Goal: Find specific page/section

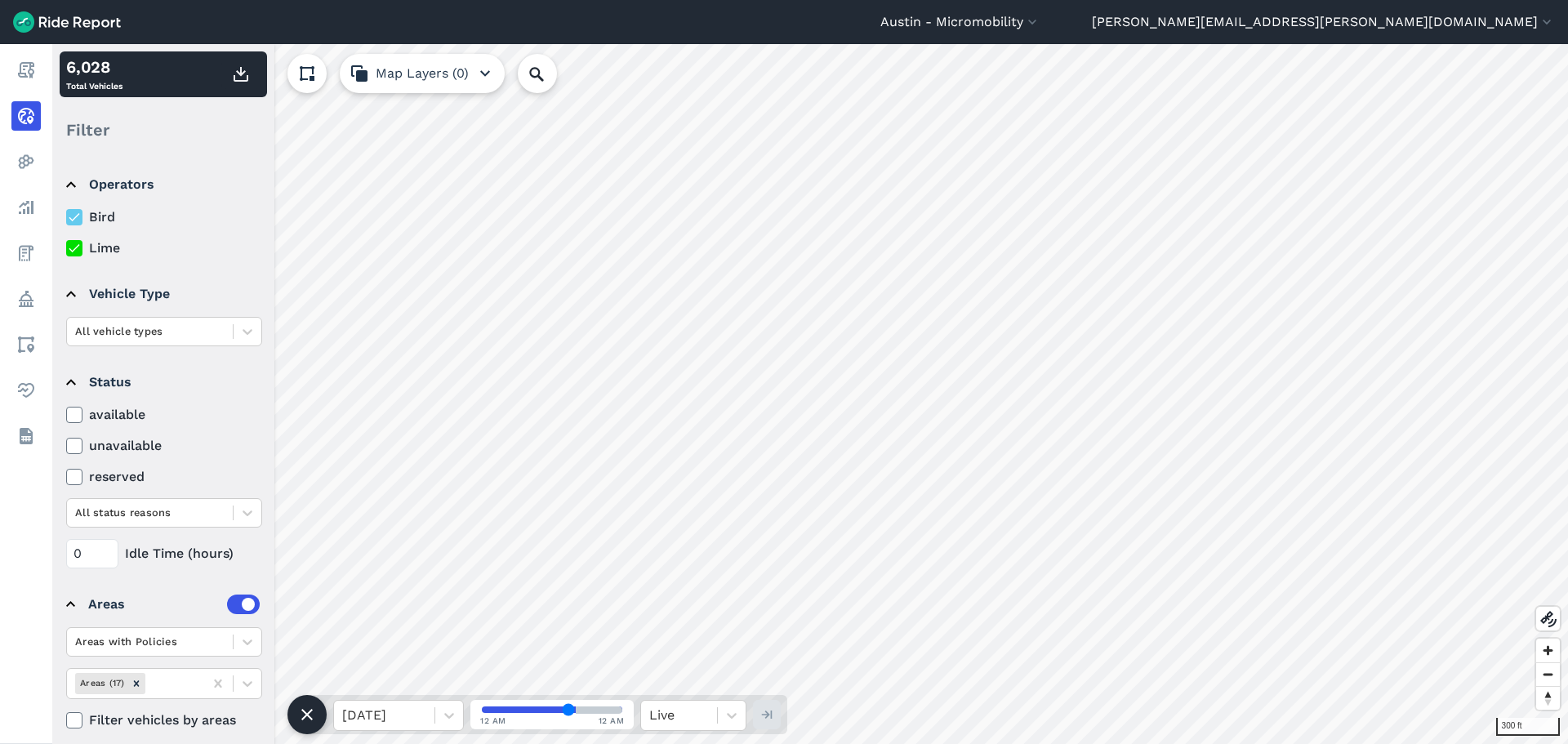
click at [472, 77] on button "Map Layers (0)" at bounding box center [422, 74] width 165 height 40
click at [1552, 617] on icon at bounding box center [1548, 619] width 20 height 20
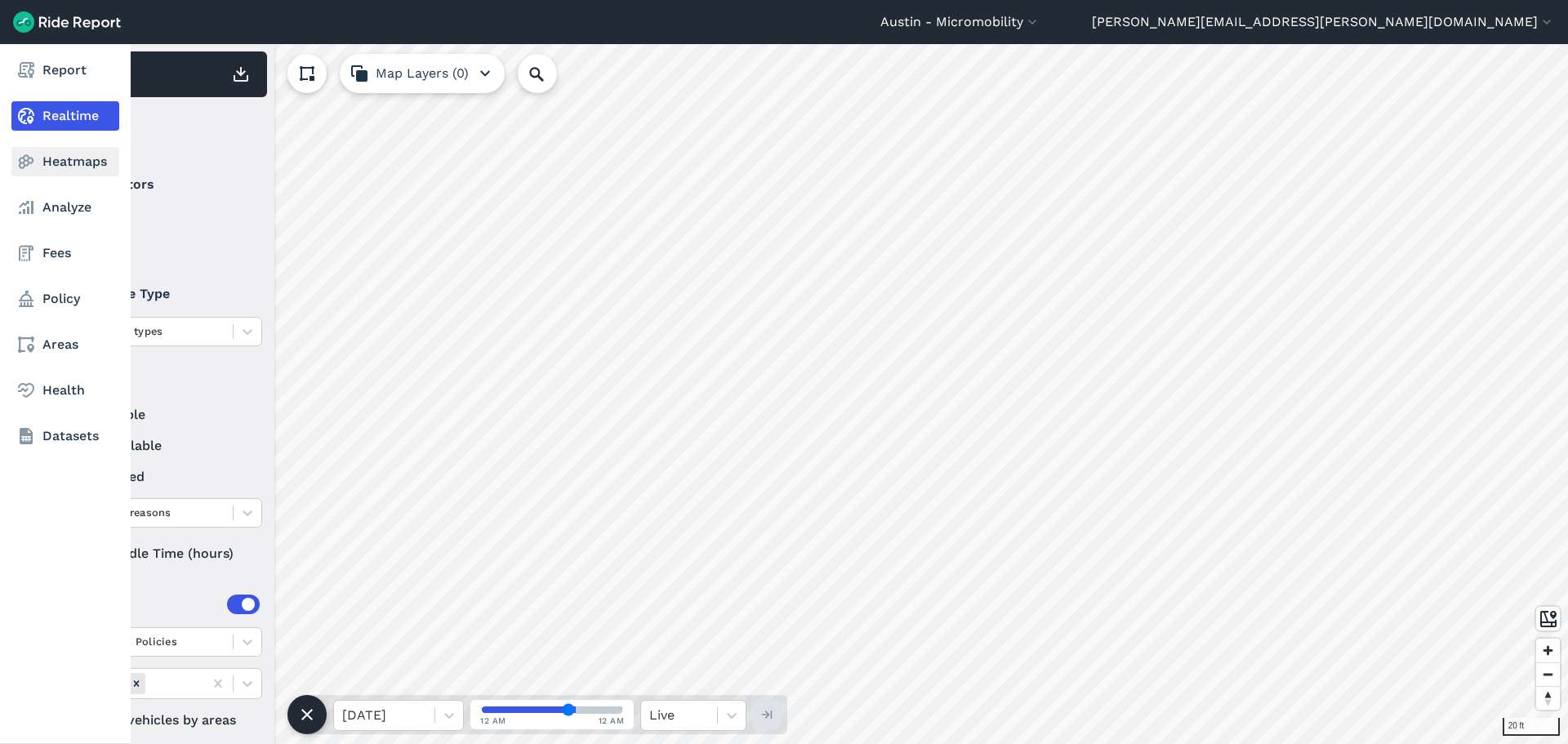
click at [31, 167] on icon at bounding box center [26, 162] width 20 height 20
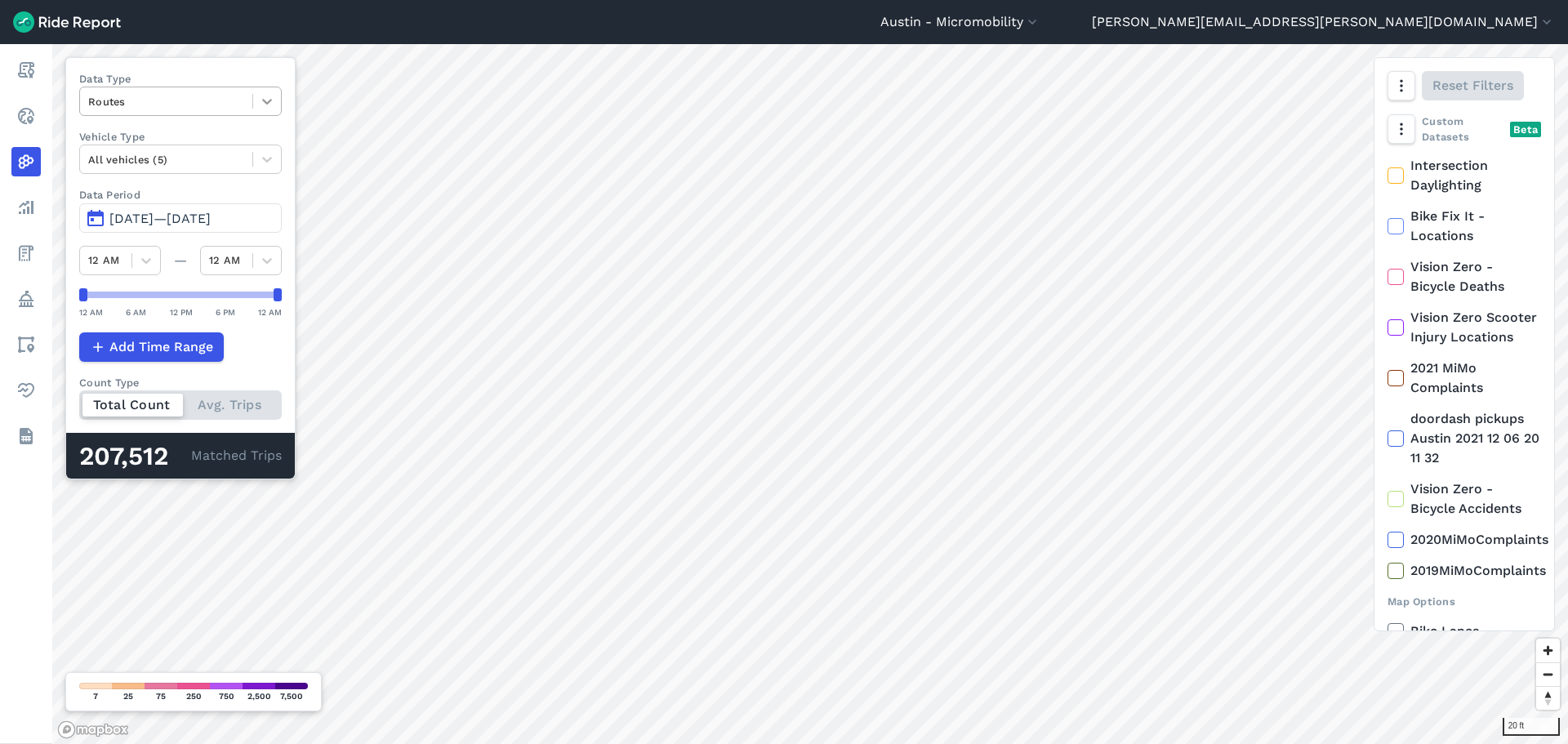
click at [265, 100] on icon at bounding box center [267, 101] width 10 height 6
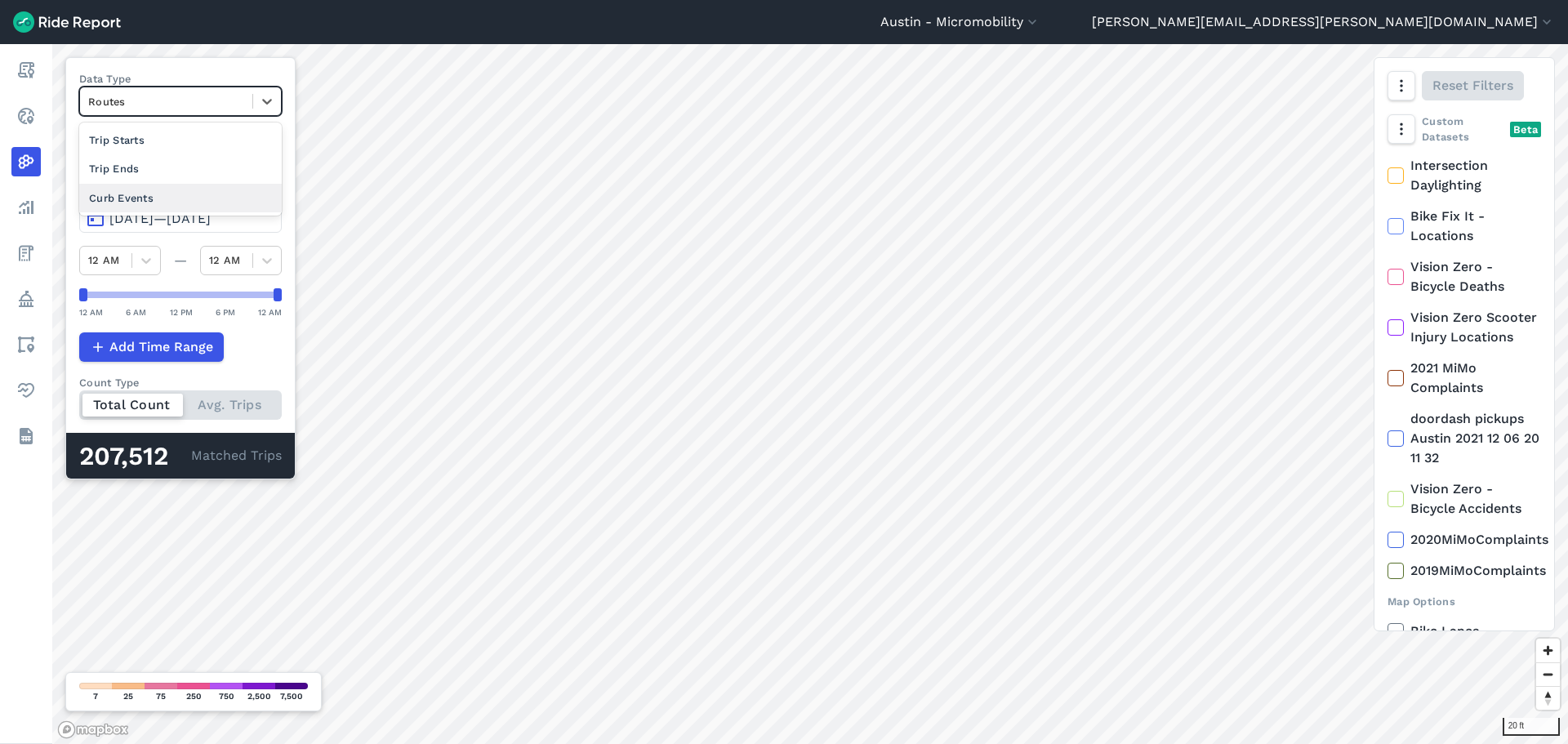
click at [195, 195] on div "Curb Events" at bounding box center [180, 198] width 202 height 29
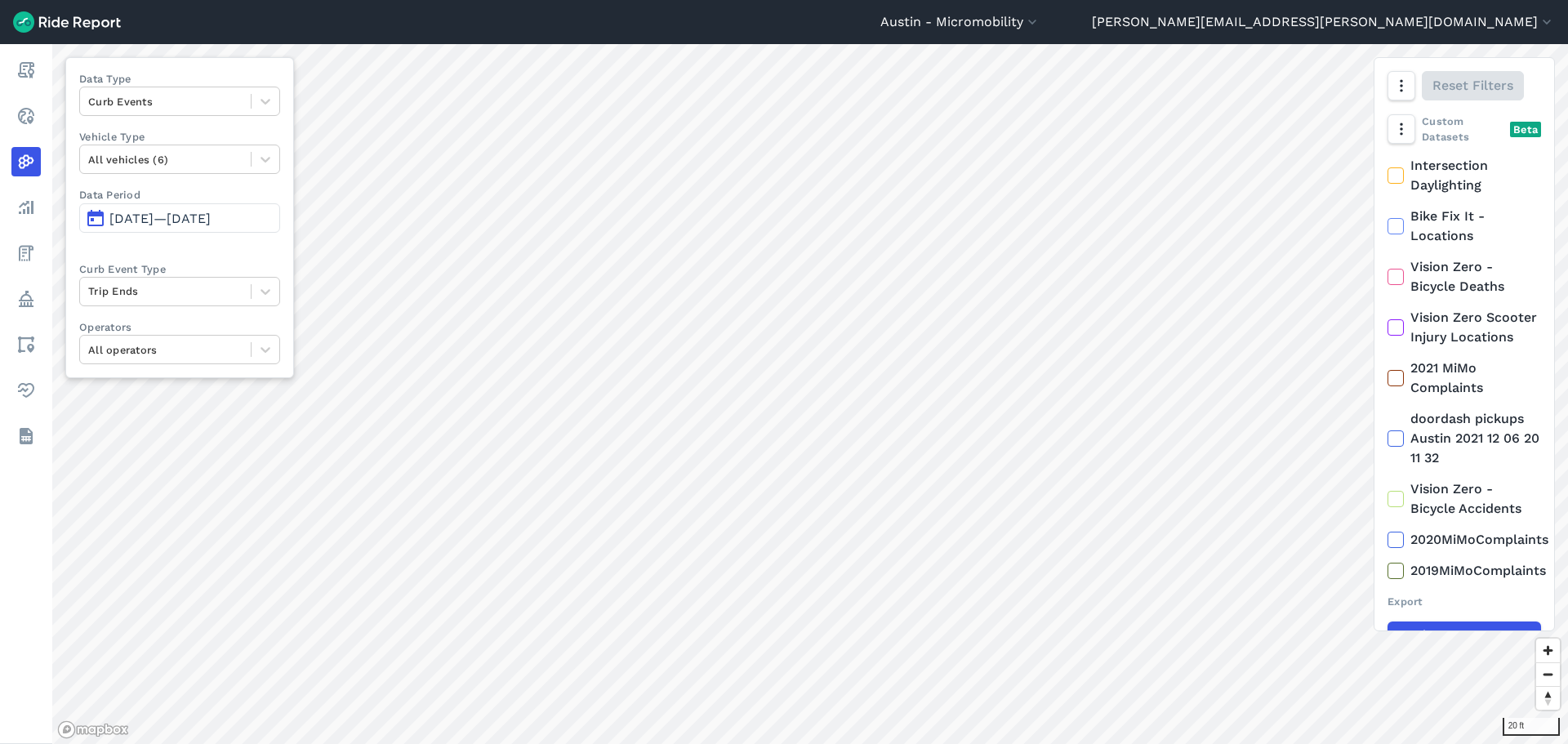
click at [211, 219] on span "[DATE]—[DATE]" at bounding box center [160, 218] width 101 height 16
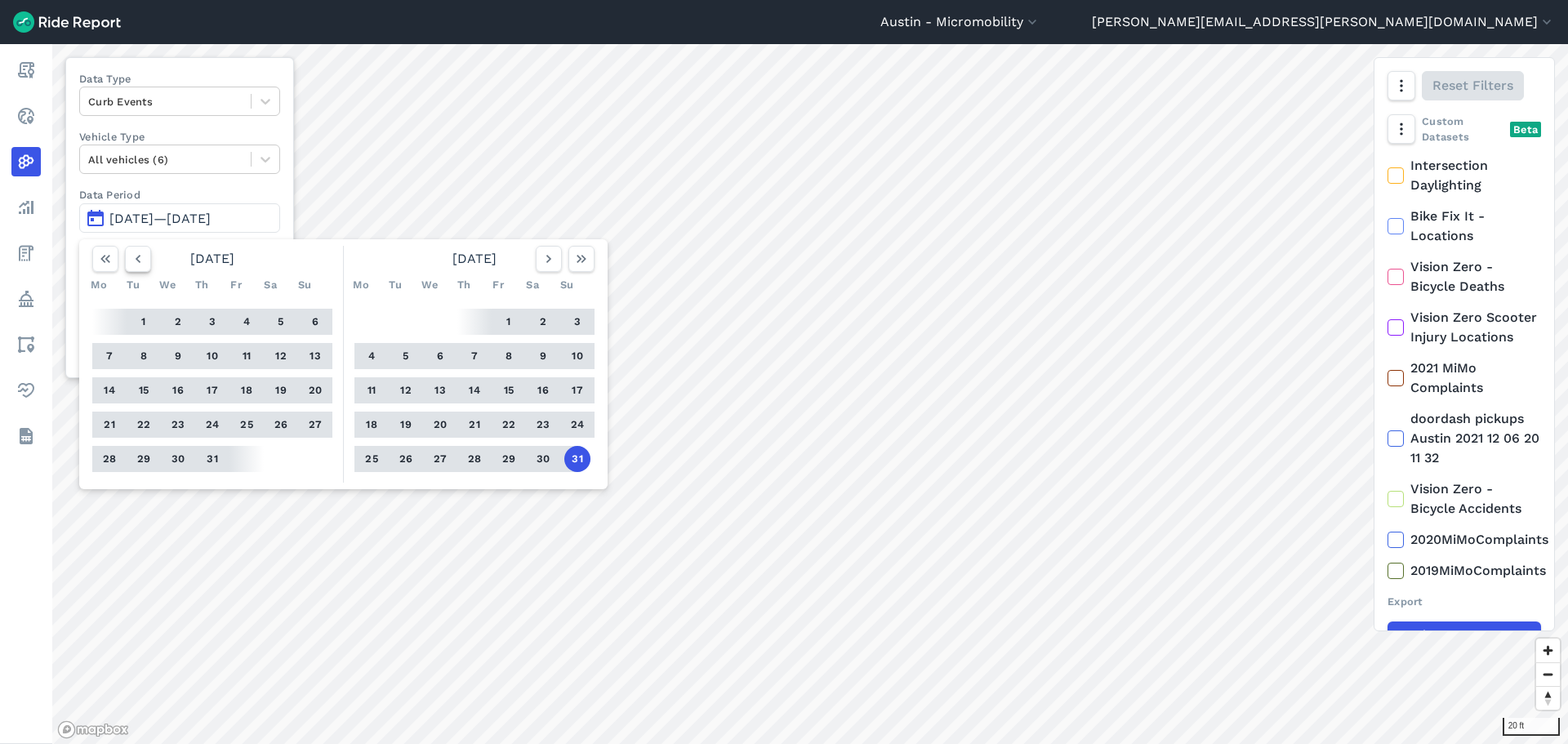
click at [137, 263] on icon "button" at bounding box center [138, 259] width 16 height 16
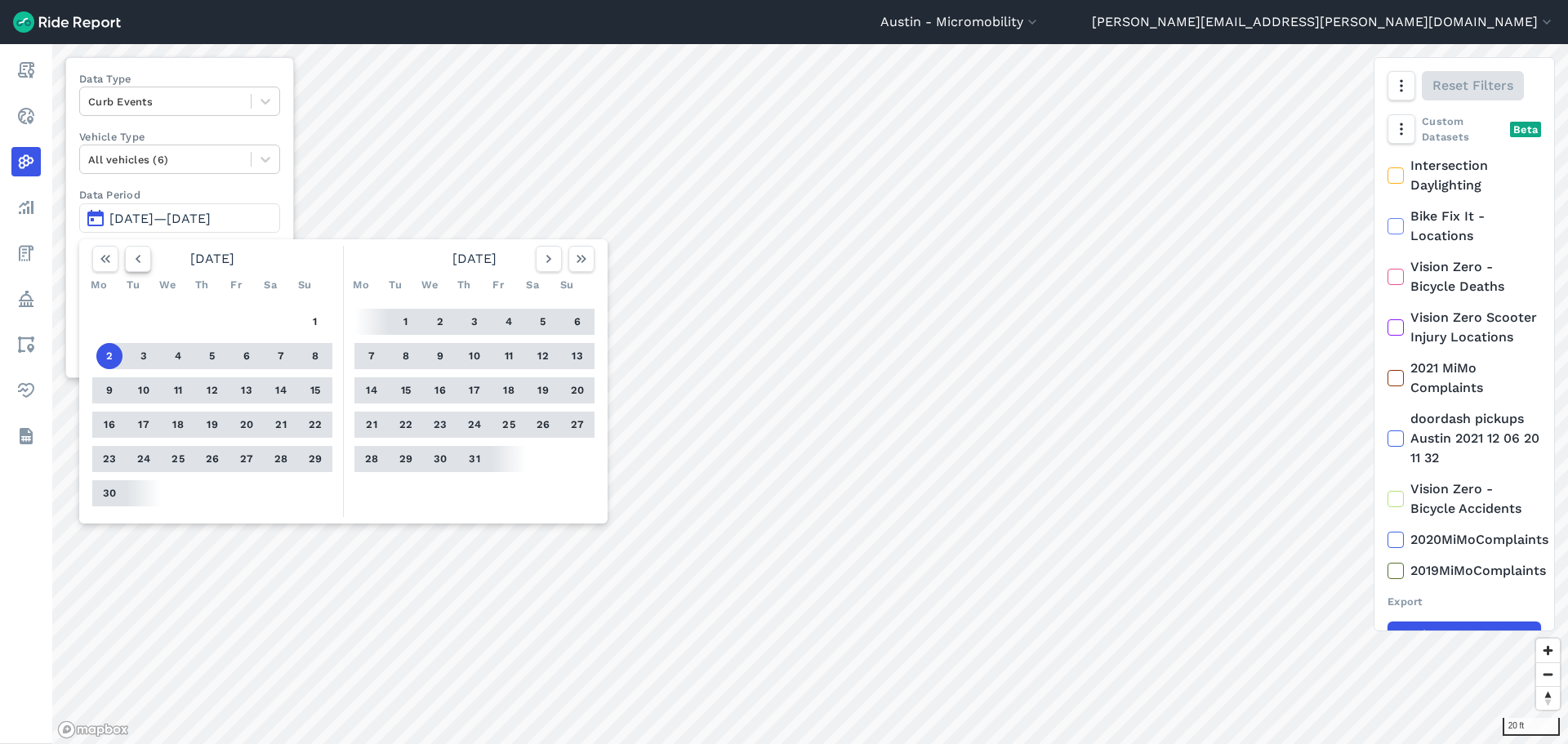
click at [137, 263] on icon "button" at bounding box center [138, 259] width 16 height 16
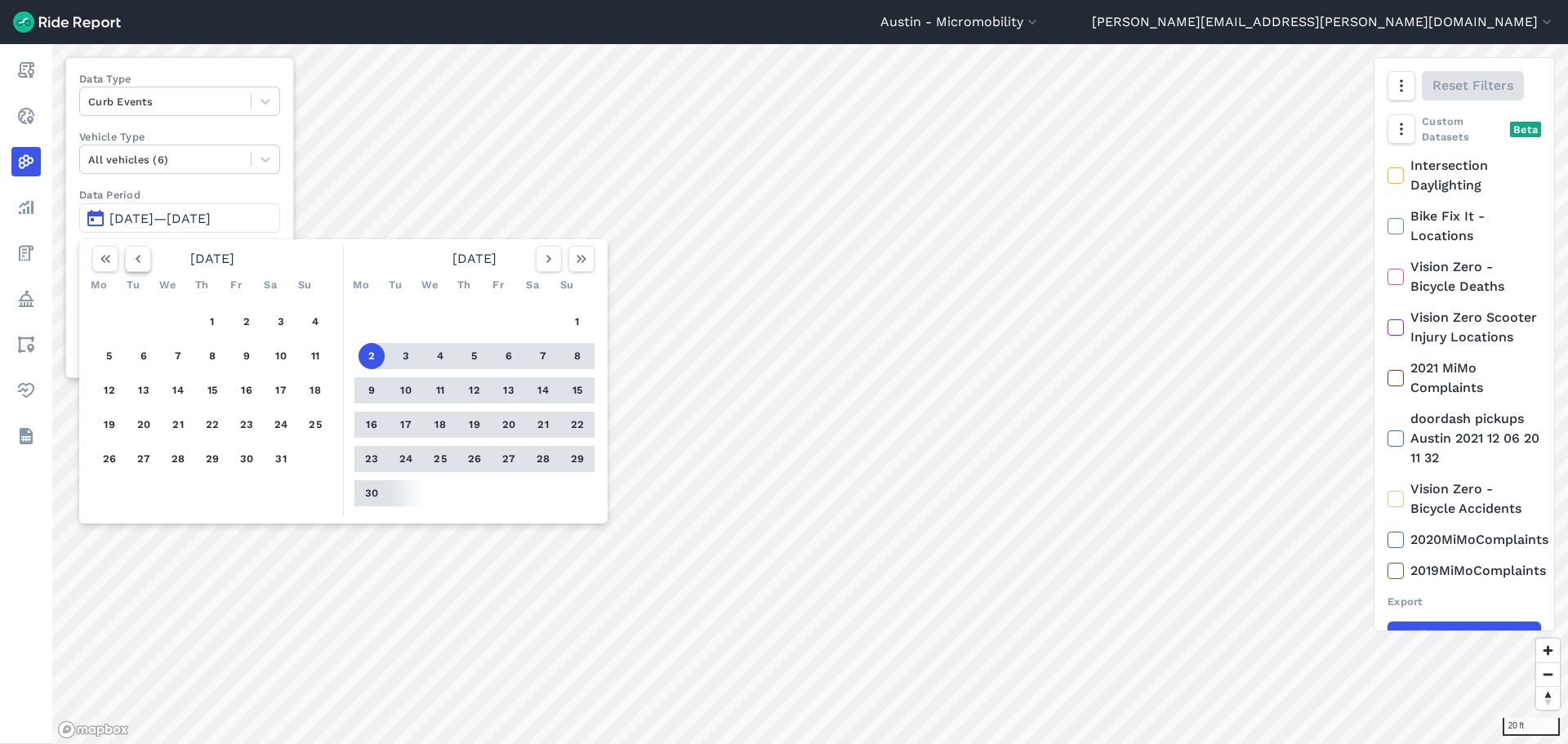
click at [137, 263] on icon "button" at bounding box center [138, 259] width 16 height 16
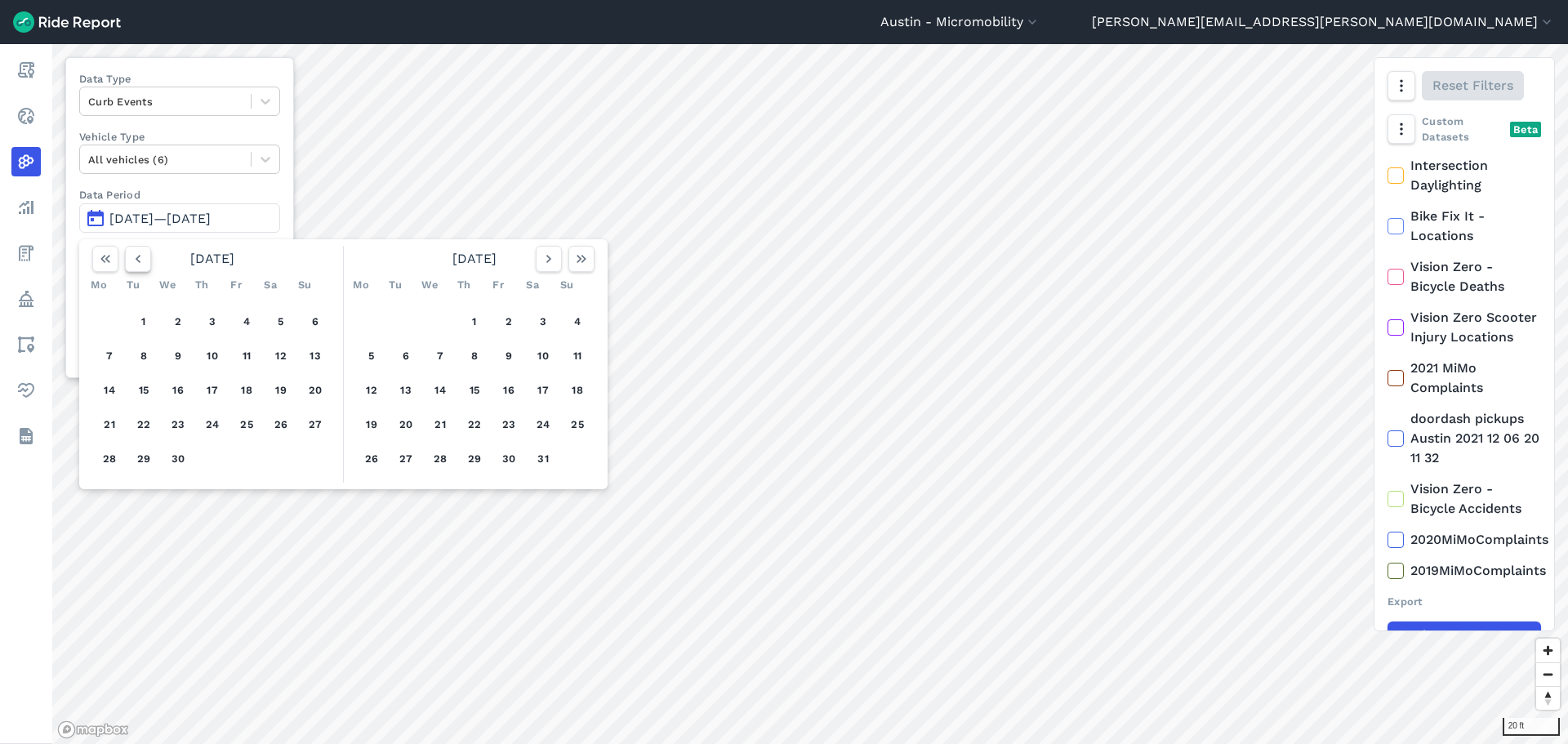
click at [137, 263] on icon "button" at bounding box center [138, 259] width 16 height 16
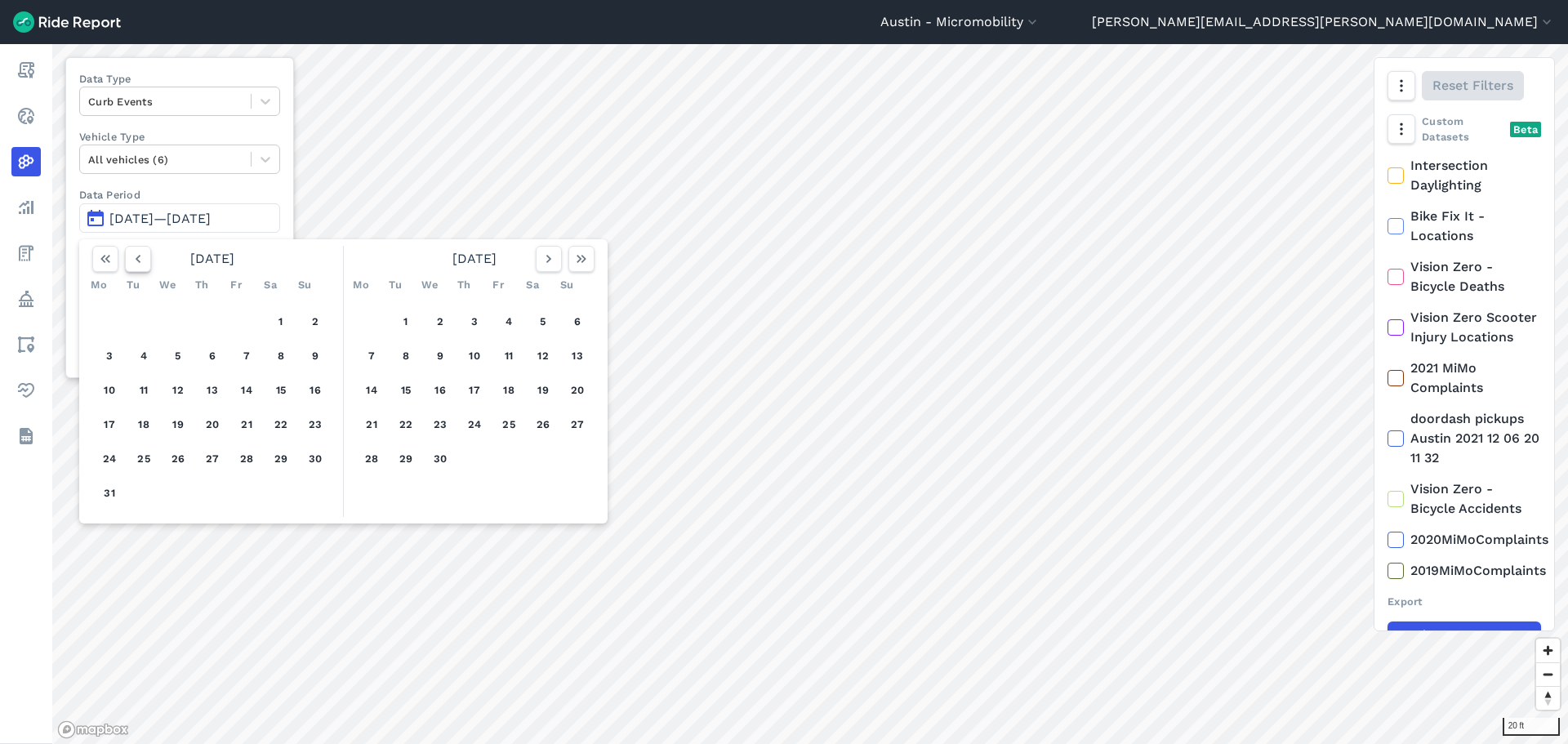
click at [137, 263] on icon "button" at bounding box center [138, 259] width 16 height 16
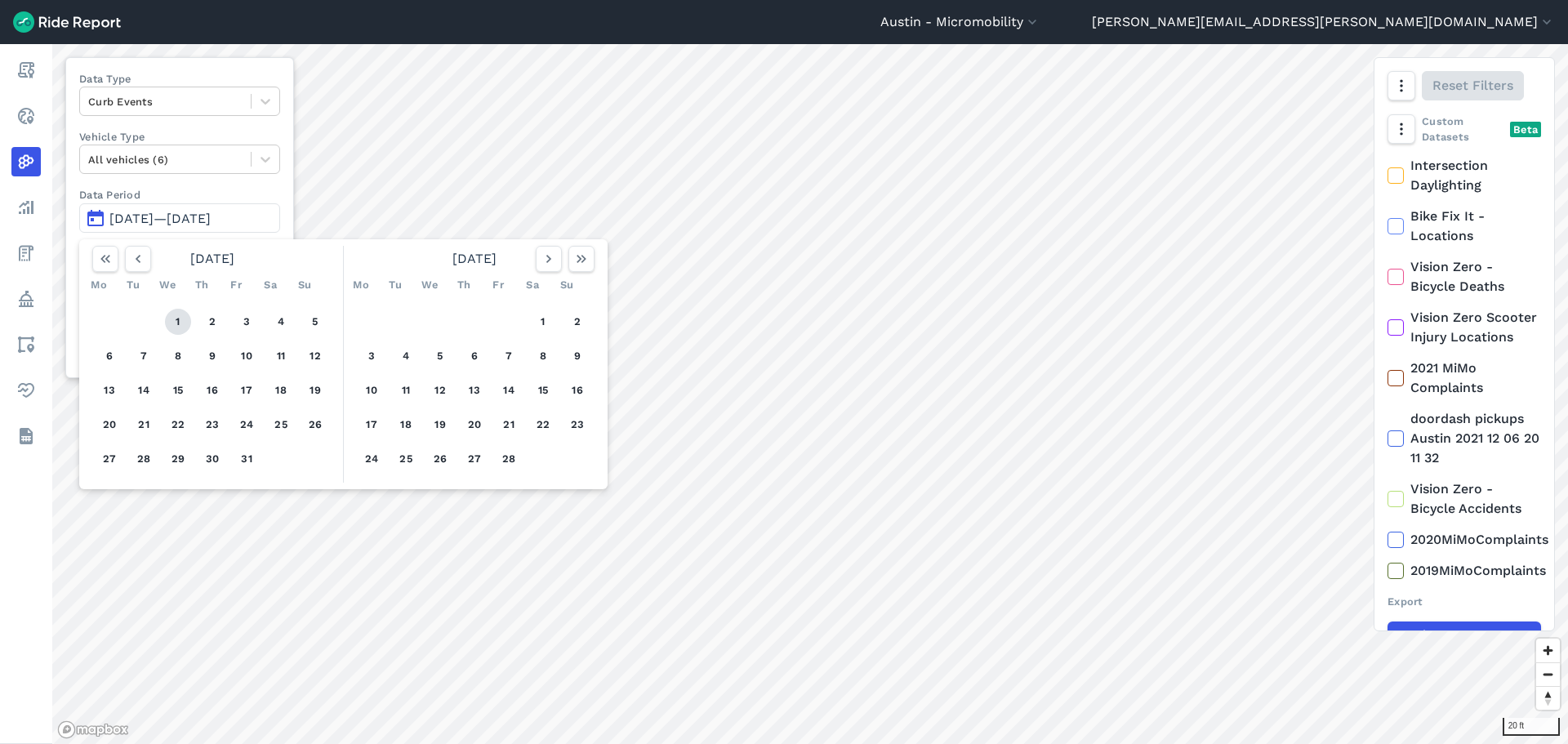
click at [179, 315] on button "1" at bounding box center [178, 322] width 26 height 26
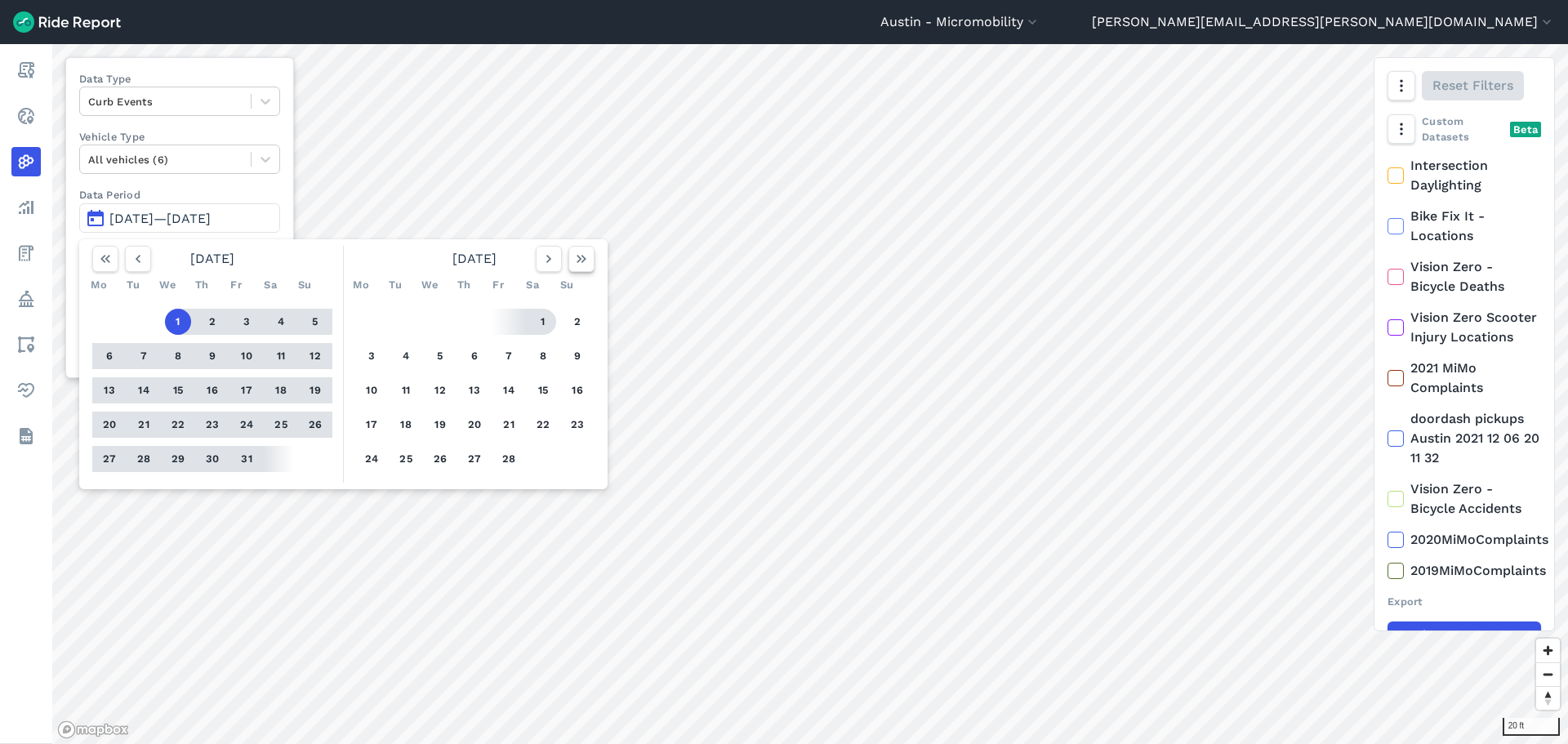
click at [579, 253] on icon "button" at bounding box center [582, 259] width 16 height 16
click at [314, 466] on button "31" at bounding box center [315, 459] width 26 height 26
